Goal: Information Seeking & Learning: Find specific fact

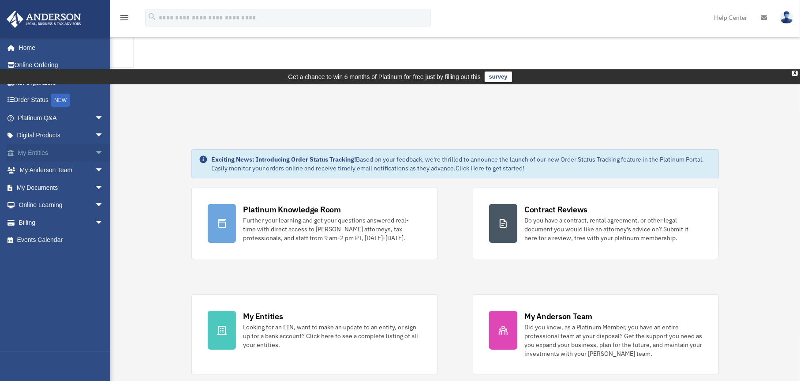
click at [32, 152] on link "My Entities arrow_drop_down" at bounding box center [61, 153] width 111 height 18
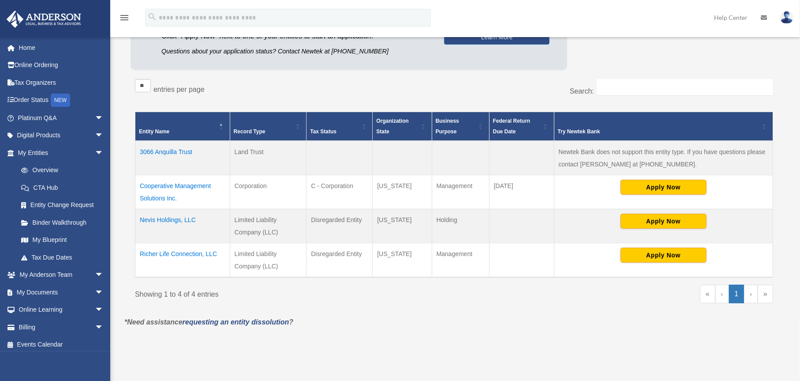
scroll to position [132, 0]
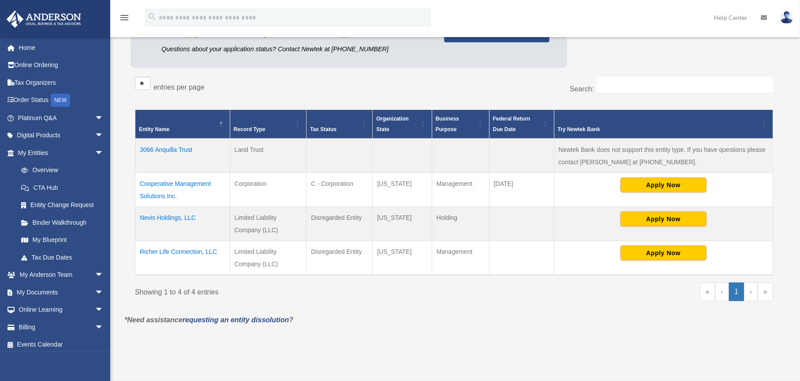
drag, startPoint x: 136, startPoint y: 215, endPoint x: 198, endPoint y: 217, distance: 61.3
click at [198, 217] on td "Nevis Holdings, LLC" at bounding box center [182, 223] width 95 height 34
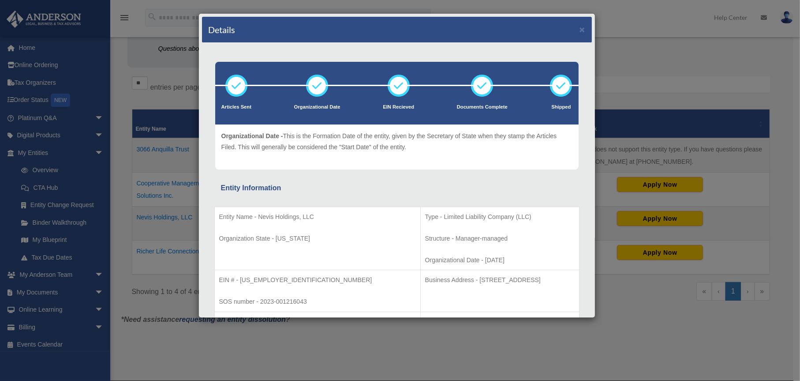
click at [579, 29] on div "Details ×" at bounding box center [397, 30] width 390 height 26
click at [580, 30] on button "×" at bounding box center [583, 29] width 6 height 9
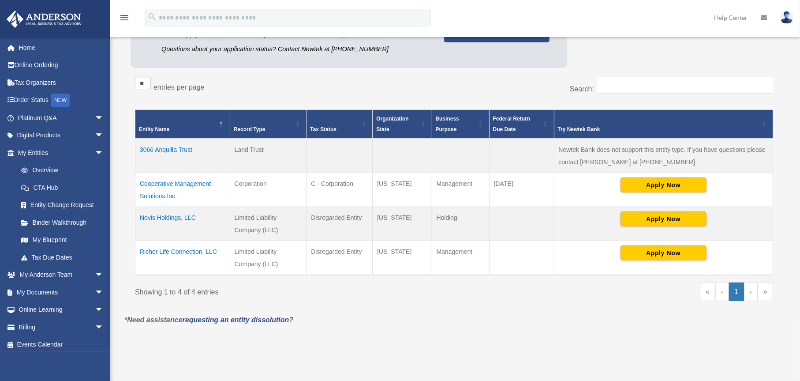
drag, startPoint x: 217, startPoint y: 217, endPoint x: 142, endPoint y: 217, distance: 75.0
click at [142, 217] on td "Nevis Holdings, LLC" at bounding box center [182, 223] width 95 height 34
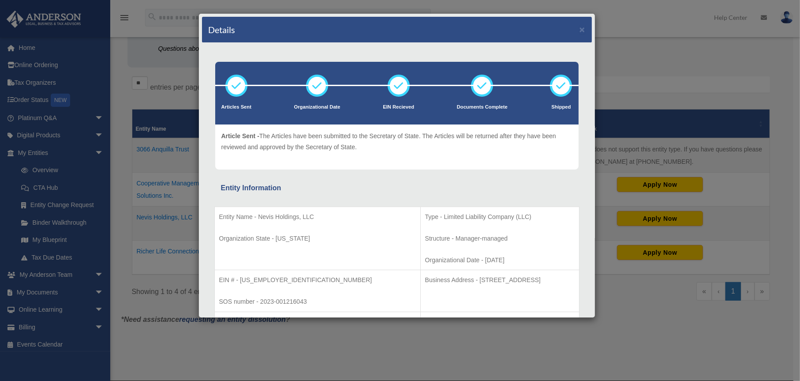
drag, startPoint x: 142, startPoint y: 217, endPoint x: 337, endPoint y: 182, distance: 199.1
click at [337, 182] on div "Entity Information" at bounding box center [397, 188] width 352 height 12
drag, startPoint x: 322, startPoint y: 216, endPoint x: 256, endPoint y: 221, distance: 65.9
click at [256, 221] on p "Entity Name - Nevis Holdings, LLC" at bounding box center [317, 216] width 197 height 11
copy p "Nevis Holdings, LLC"
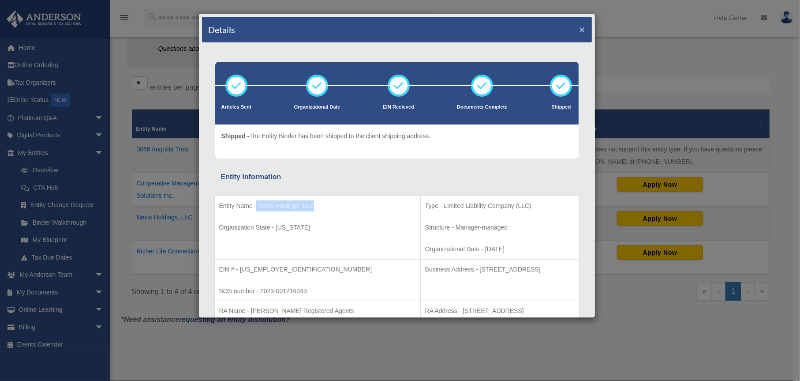
click at [580, 32] on button "×" at bounding box center [583, 29] width 6 height 9
